Goal: Check status: Check status

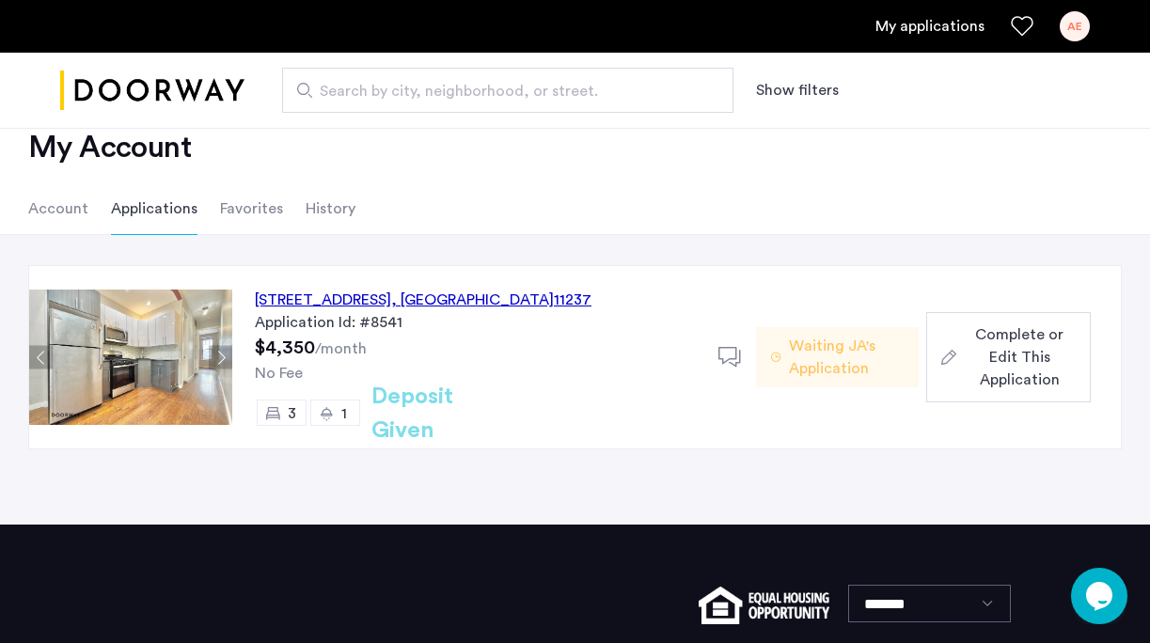
scroll to position [51, 0]
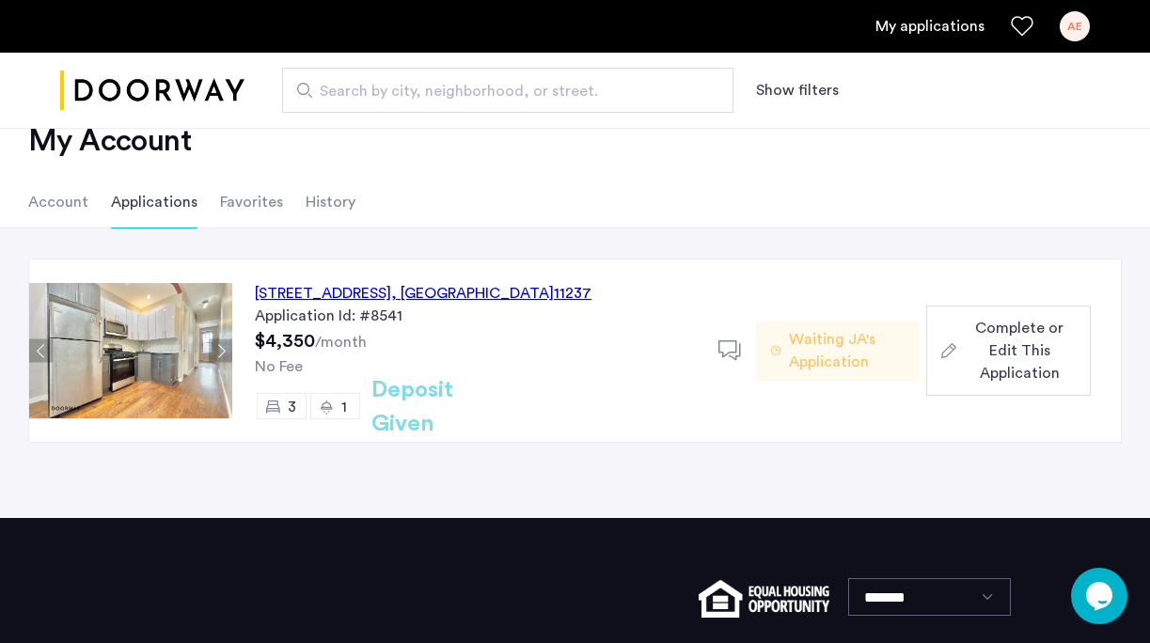
click at [460, 291] on div "[STREET_ADDRESS]" at bounding box center [423, 293] width 337 height 23
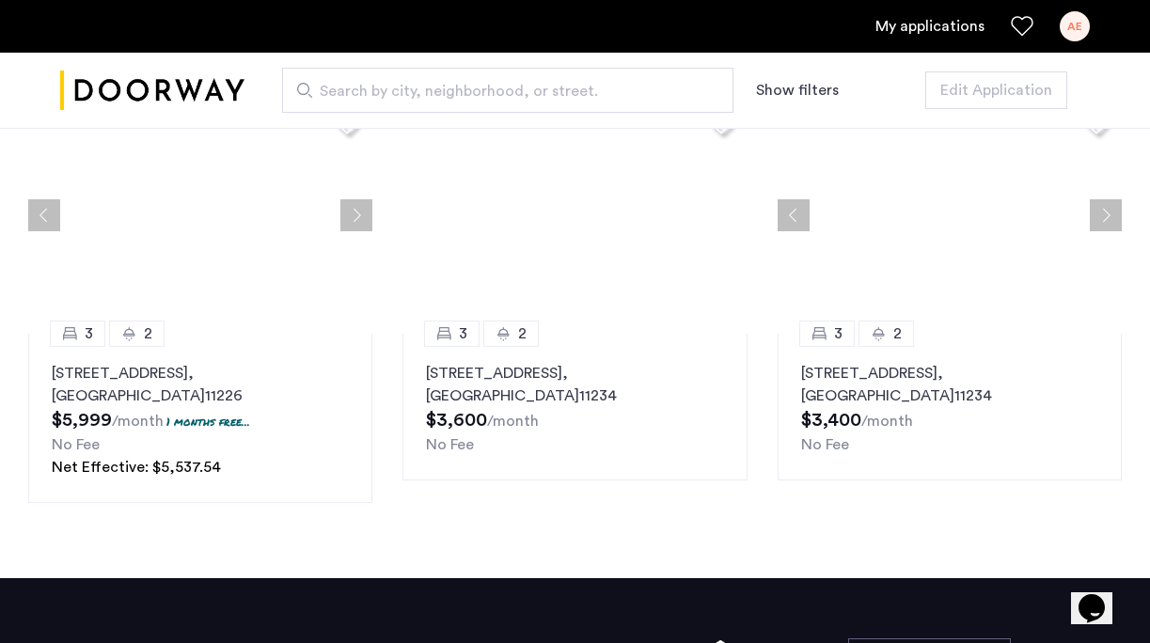
scroll to position [2482, 0]
